Goal: Information Seeking & Learning: Learn about a topic

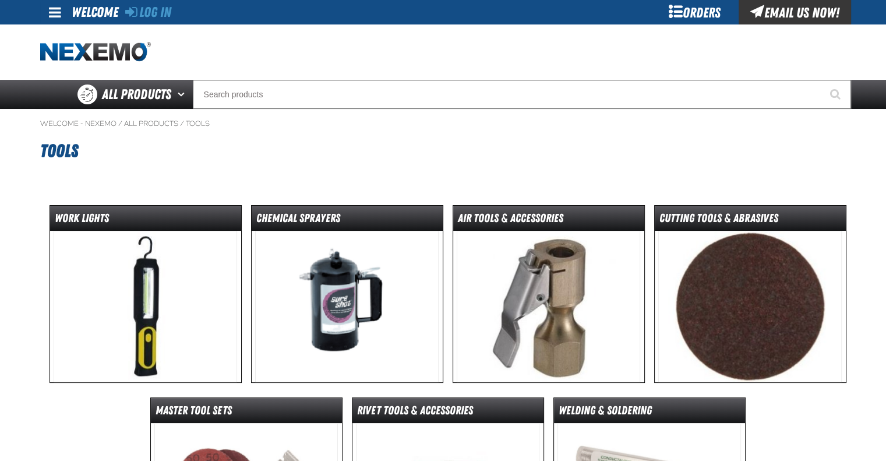
click at [154, 308] on img at bounding box center [146, 307] width 184 height 152
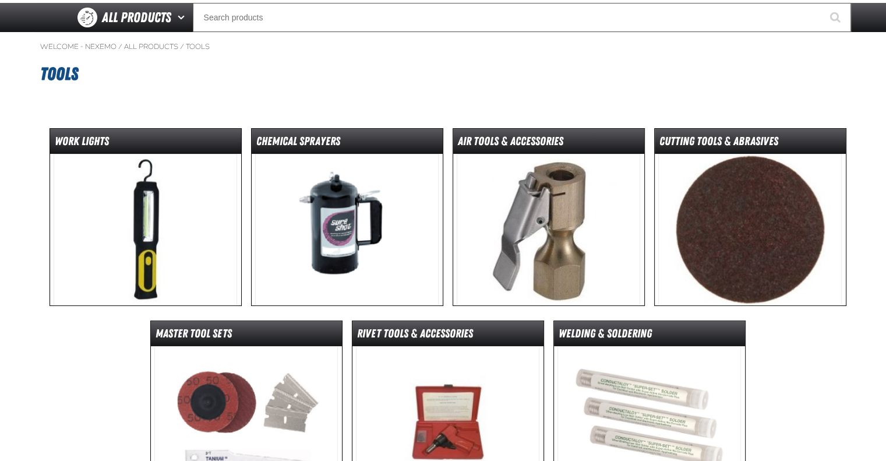
scroll to position [72, 0]
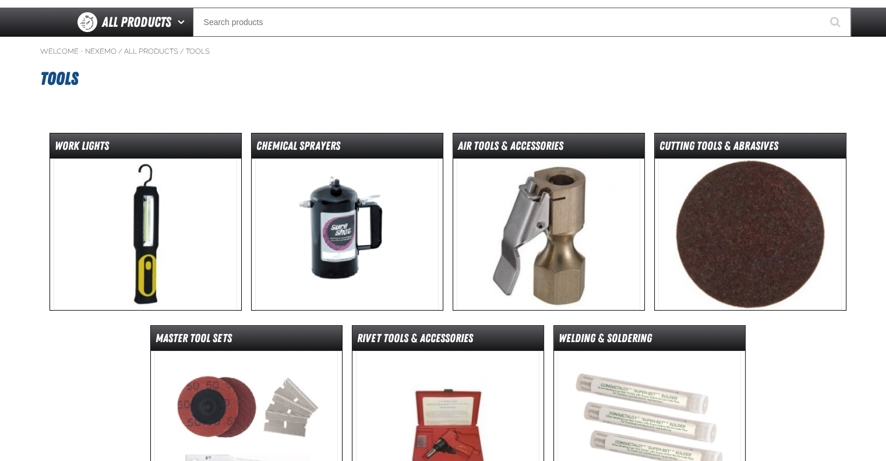
click at [557, 206] on img at bounding box center [549, 235] width 184 height 152
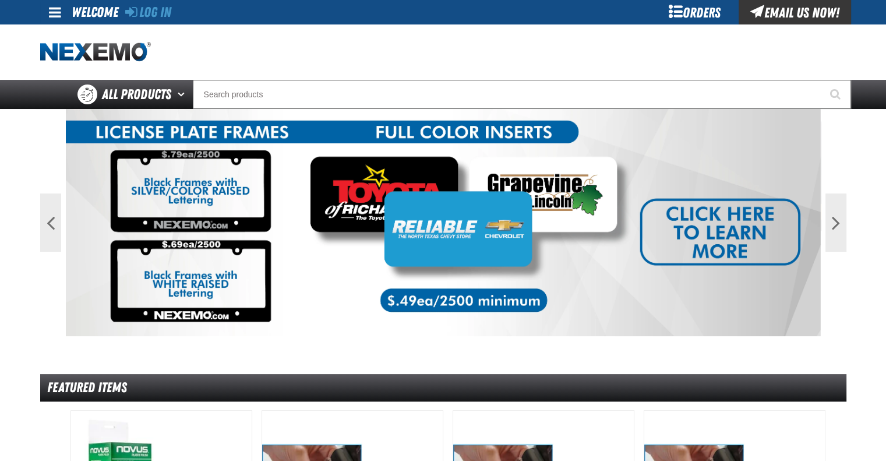
click at [702, 233] on img at bounding box center [443, 222] width 755 height 227
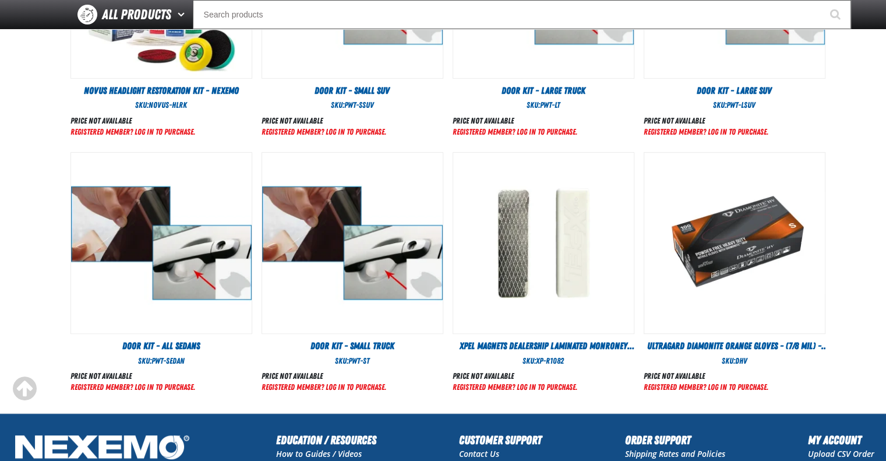
scroll to position [487, 0]
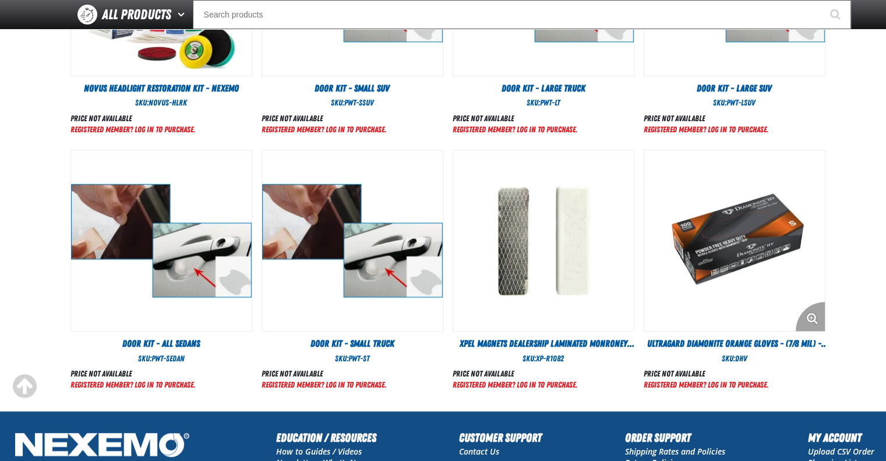
click at [734, 231] on img "View Details of the Ultragard Diamonite Orange Gloves - (7/8 mil) - (100 gloves…" at bounding box center [734, 240] width 181 height 181
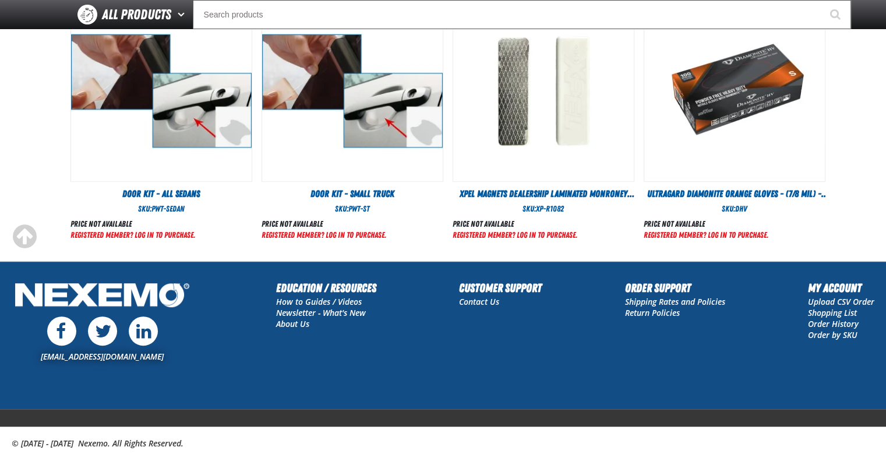
scroll to position [654, 0]
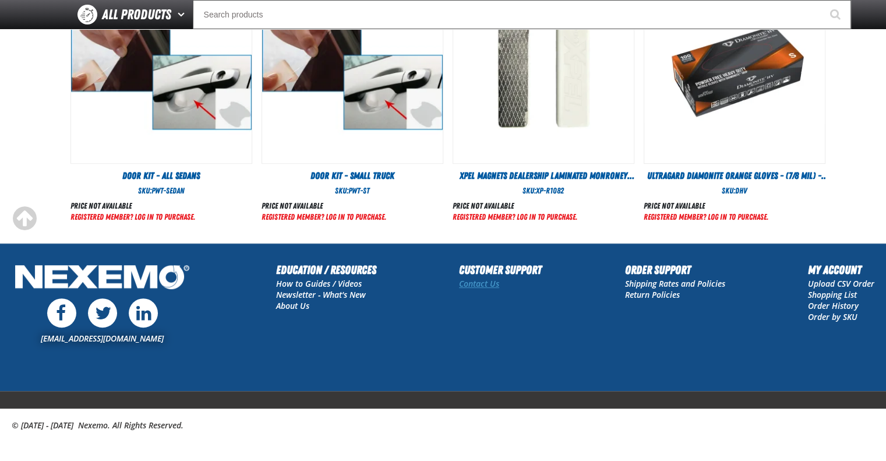
click at [489, 280] on link "Contact Us" at bounding box center [479, 283] width 40 height 11
click at [707, 280] on link "Shipping Rates and Policies" at bounding box center [675, 283] width 100 height 11
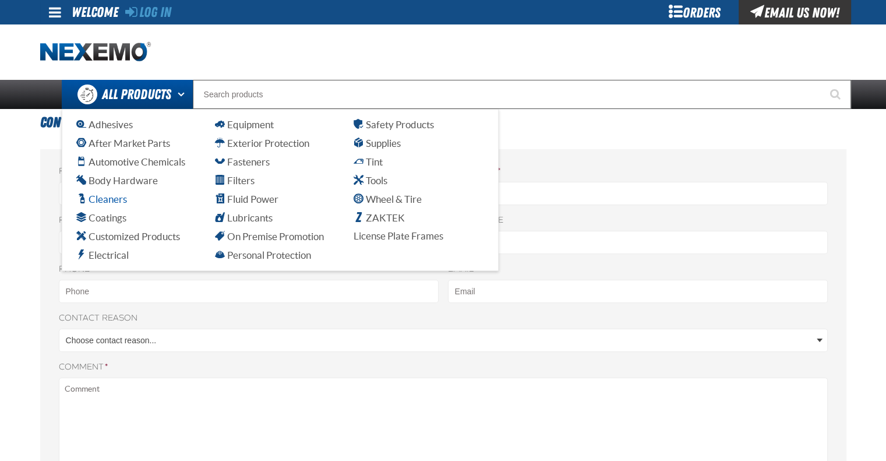
click at [107, 199] on span "Cleaners" at bounding box center [101, 198] width 51 height 11
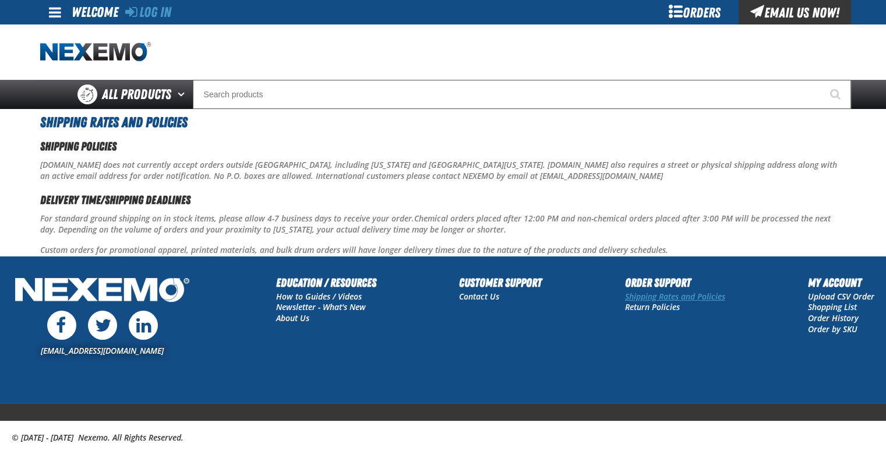
click at [709, 296] on link "Shipping Rates and Policies" at bounding box center [675, 296] width 100 height 11
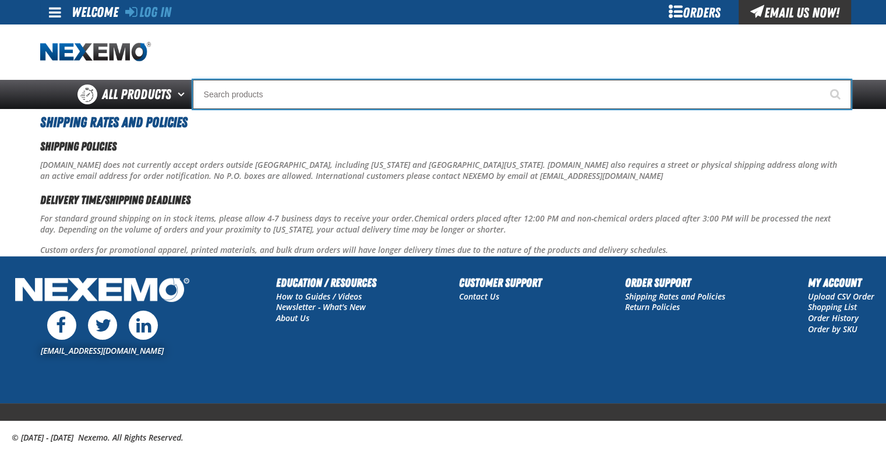
click at [240, 96] on input "Search" at bounding box center [522, 94] width 658 height 29
click at [212, 97] on input "Search" at bounding box center [522, 94] width 658 height 29
click at [301, 97] on input "Search" at bounding box center [522, 94] width 658 height 29
click at [212, 94] on input "Search" at bounding box center [522, 94] width 658 height 29
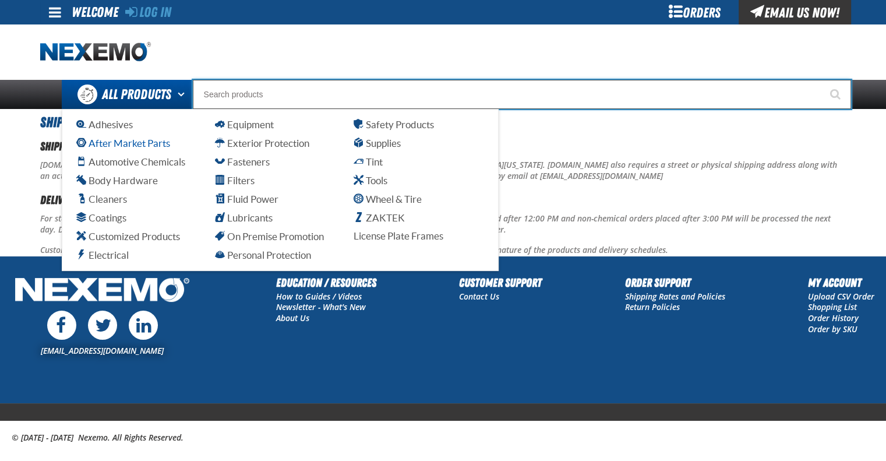
click at [127, 143] on span "After Market Parts" at bounding box center [123, 143] width 94 height 11
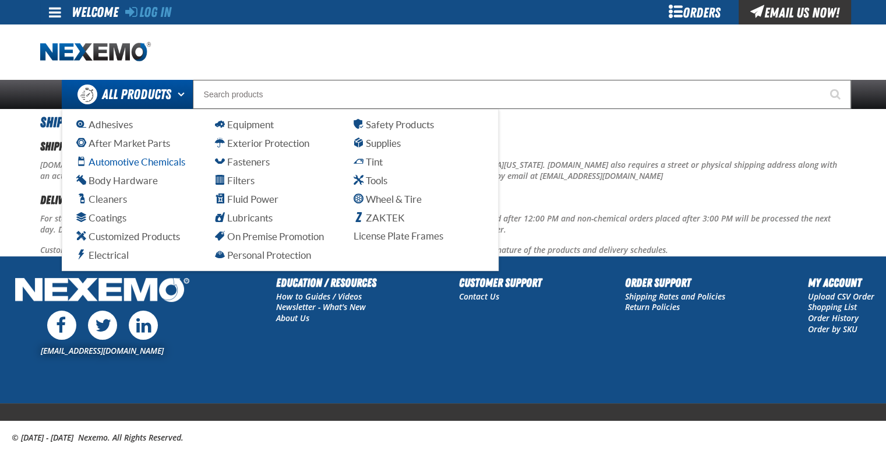
click at [163, 159] on span "Automotive Chemicals" at bounding box center [130, 161] width 109 height 11
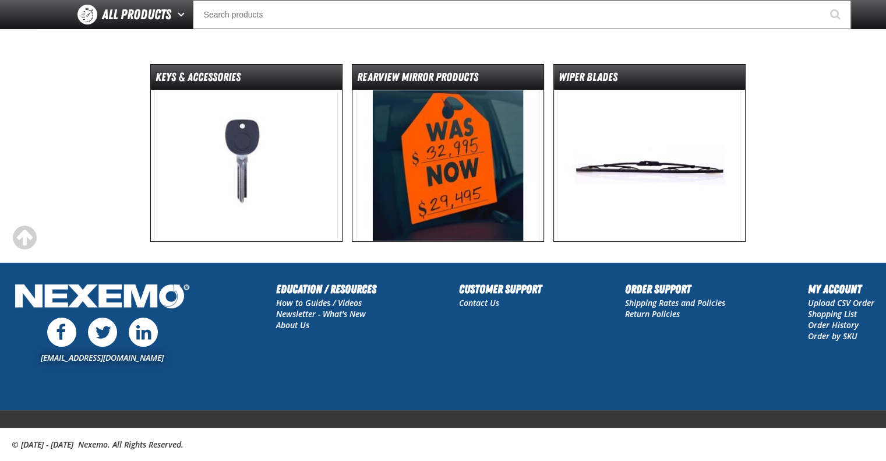
scroll to position [136, 0]
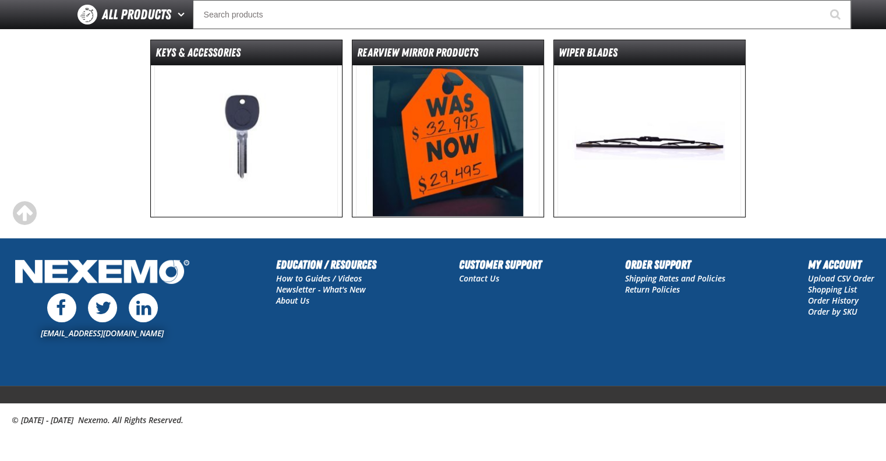
click at [653, 143] on img at bounding box center [650, 141] width 184 height 152
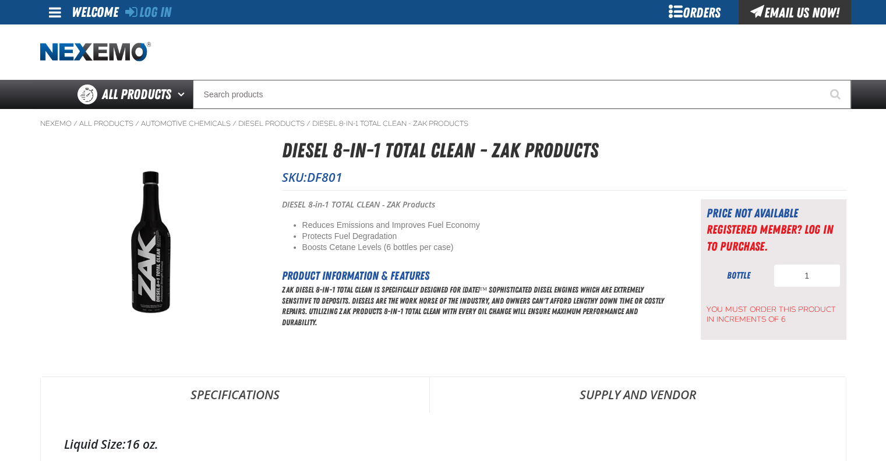
click at [672, 395] on link "Supply and Vendor" at bounding box center [638, 394] width 416 height 35
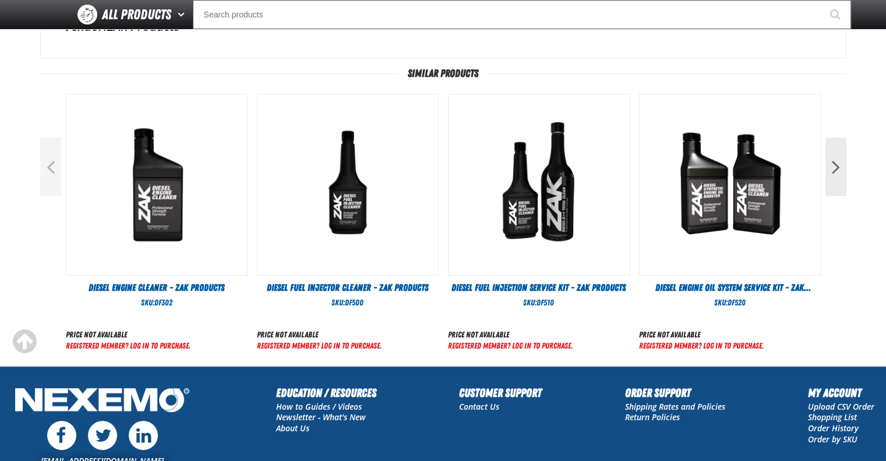
scroll to position [413, 0]
